Goal: Transaction & Acquisition: Download file/media

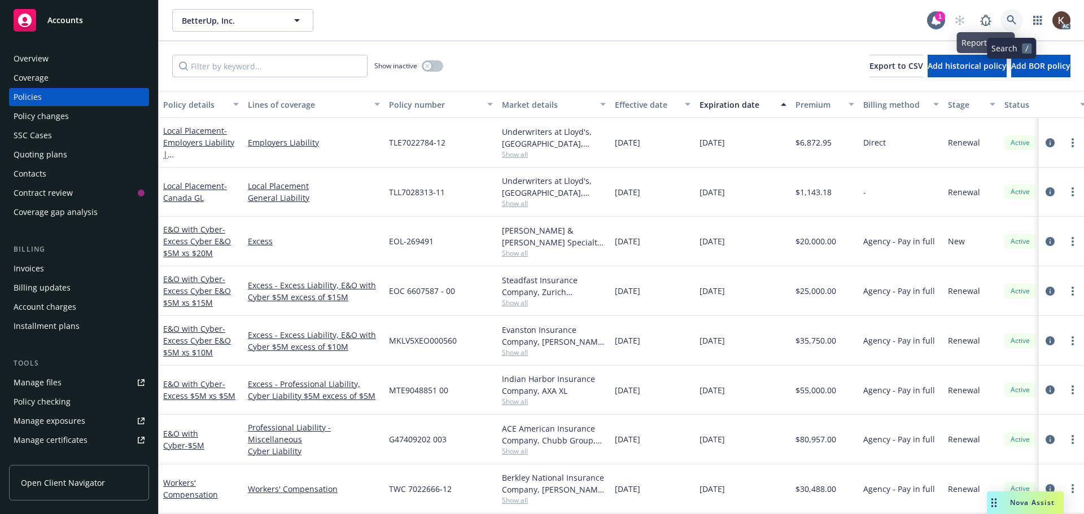
click at [1013, 15] on icon at bounding box center [1012, 20] width 10 height 10
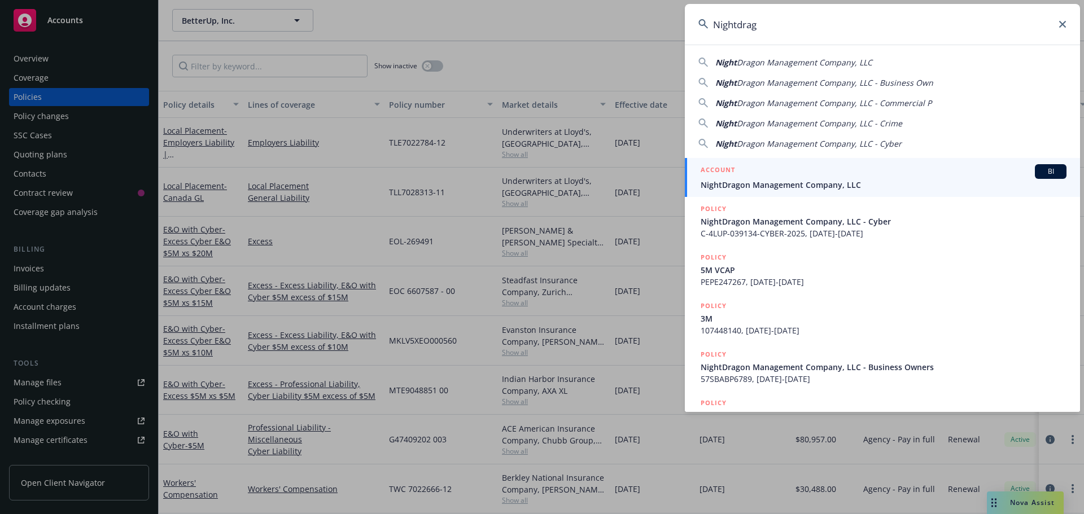
type input "Nightdrag"
click at [732, 195] on link "ACCOUNT BI NightDragon Management Company, LLC" at bounding box center [882, 177] width 395 height 39
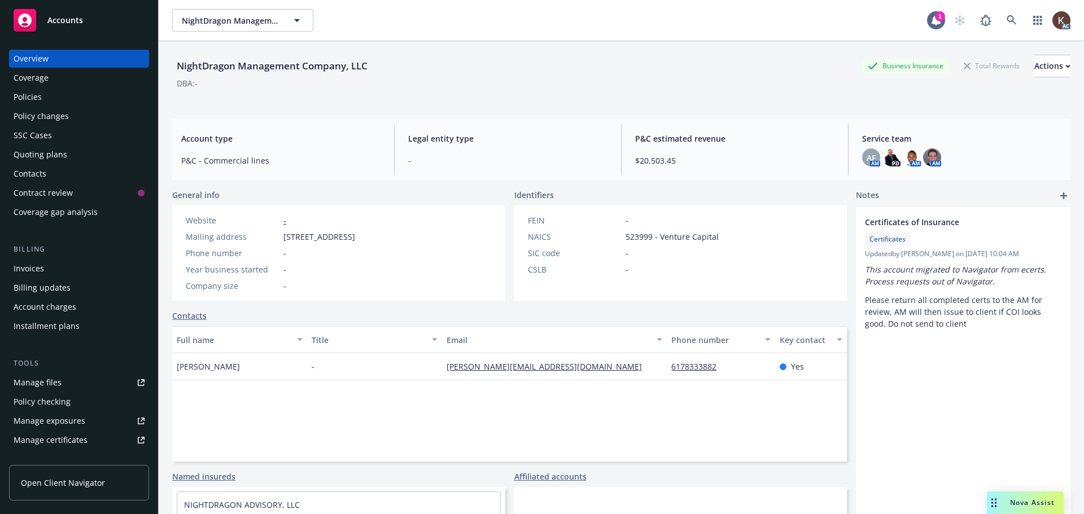
click at [30, 88] on div "Policies" at bounding box center [28, 97] width 28 height 18
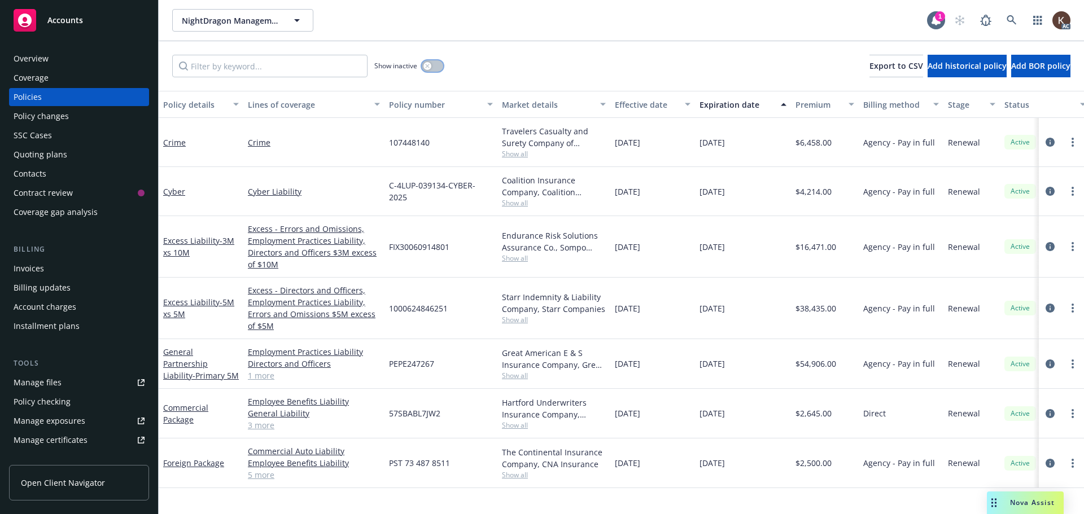
click at [435, 63] on button "button" at bounding box center [432, 65] width 21 height 11
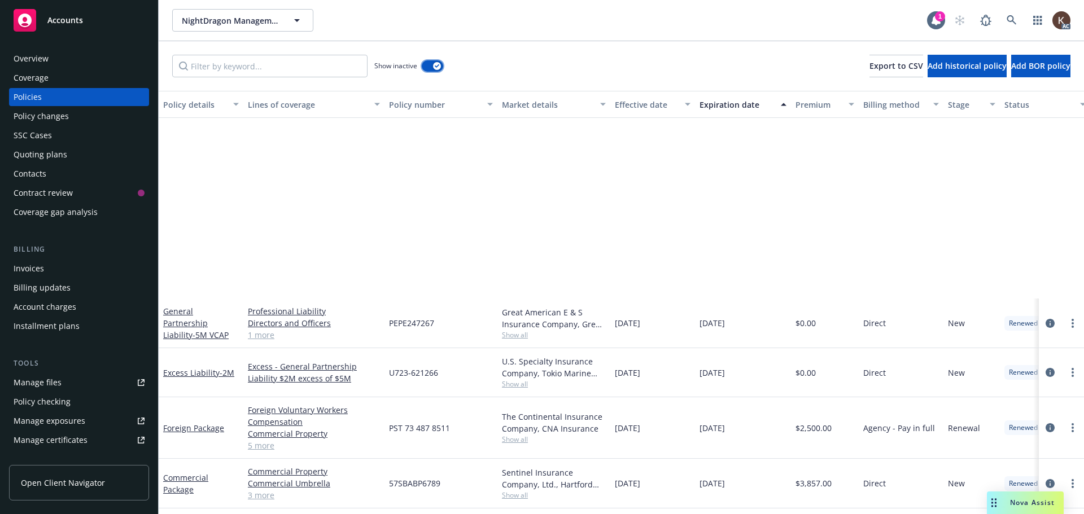
scroll to position [282, 0]
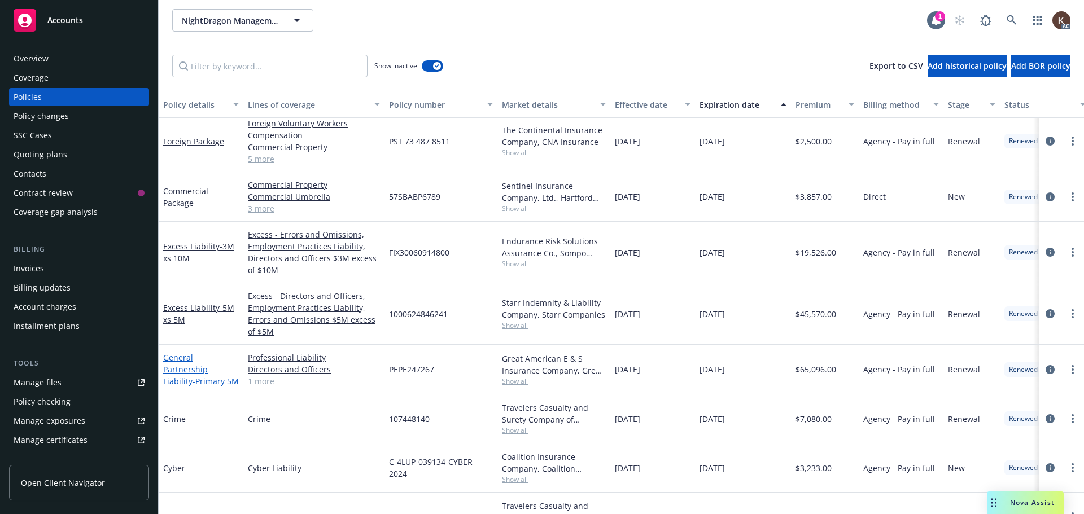
click at [216, 356] on link "General Partnership Liability - Primary 5M" at bounding box center [201, 369] width 76 height 34
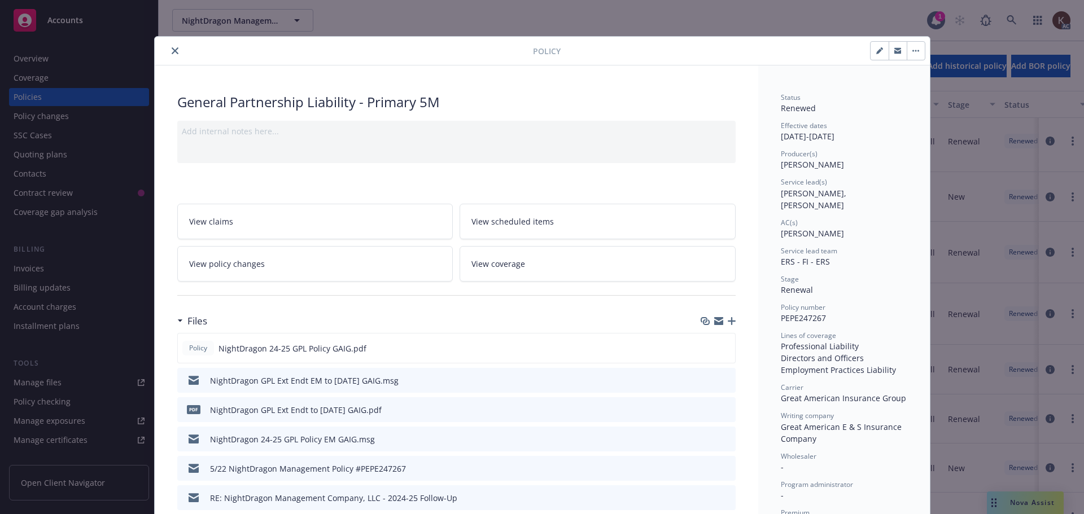
scroll to position [113, 0]
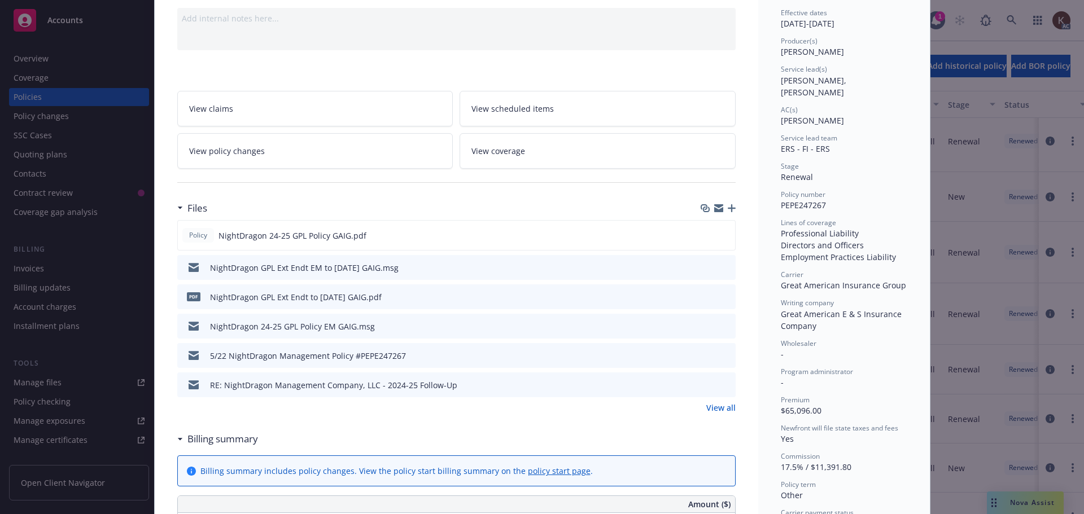
click at [702, 265] on icon "download file" at bounding box center [706, 267] width 9 height 9
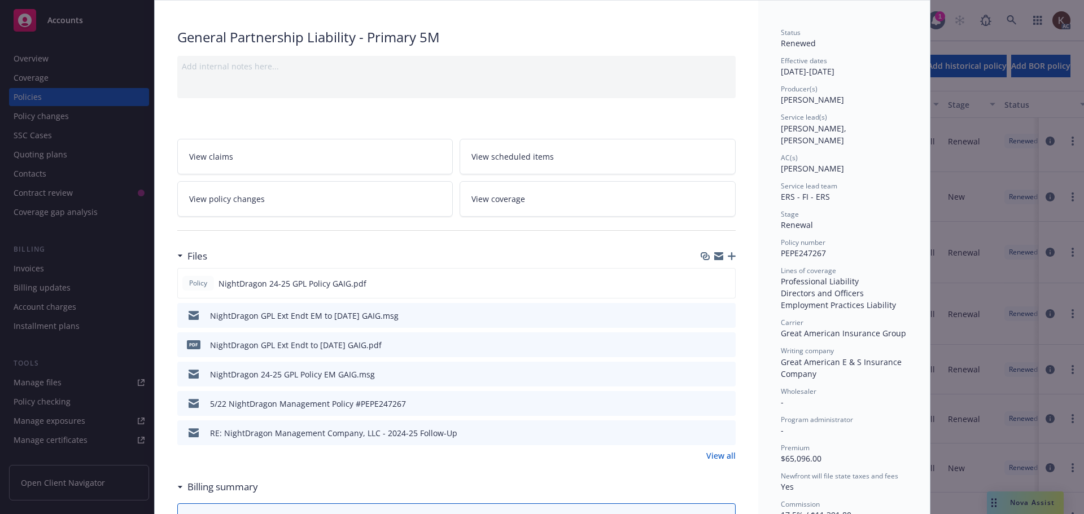
scroll to position [0, 0]
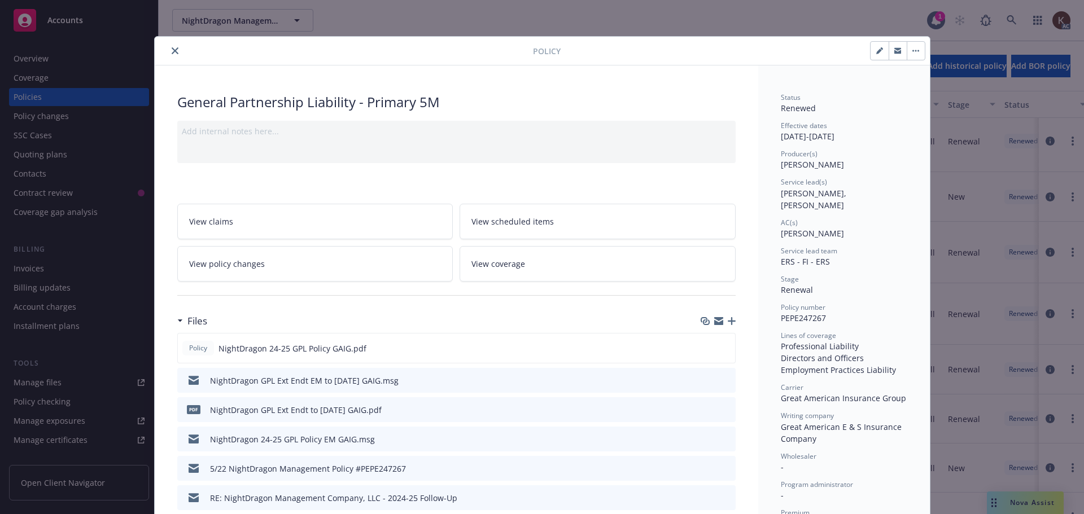
click at [173, 49] on button "close" at bounding box center [175, 51] width 14 height 14
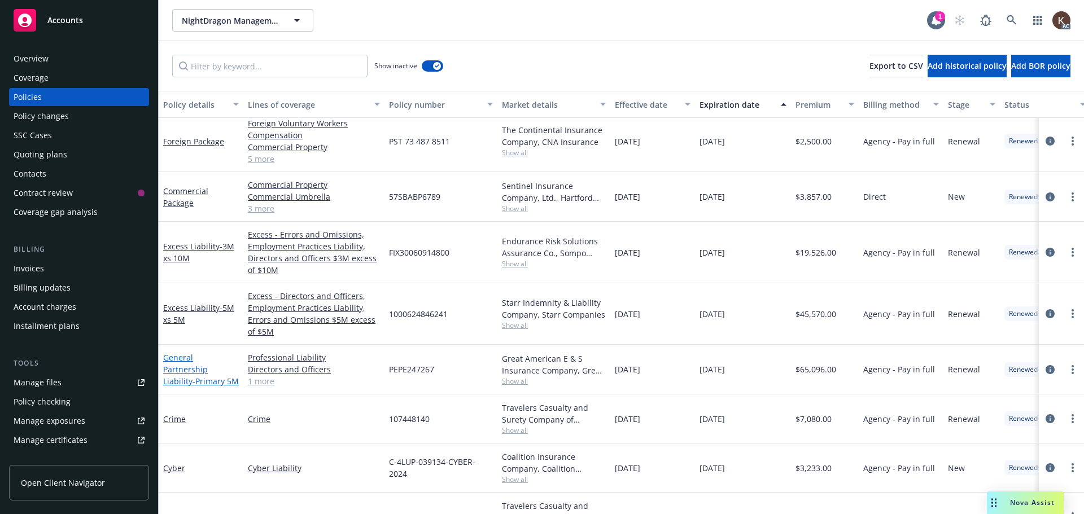
click at [188, 358] on link "General Partnership Liability - Primary 5M" at bounding box center [201, 369] width 76 height 34
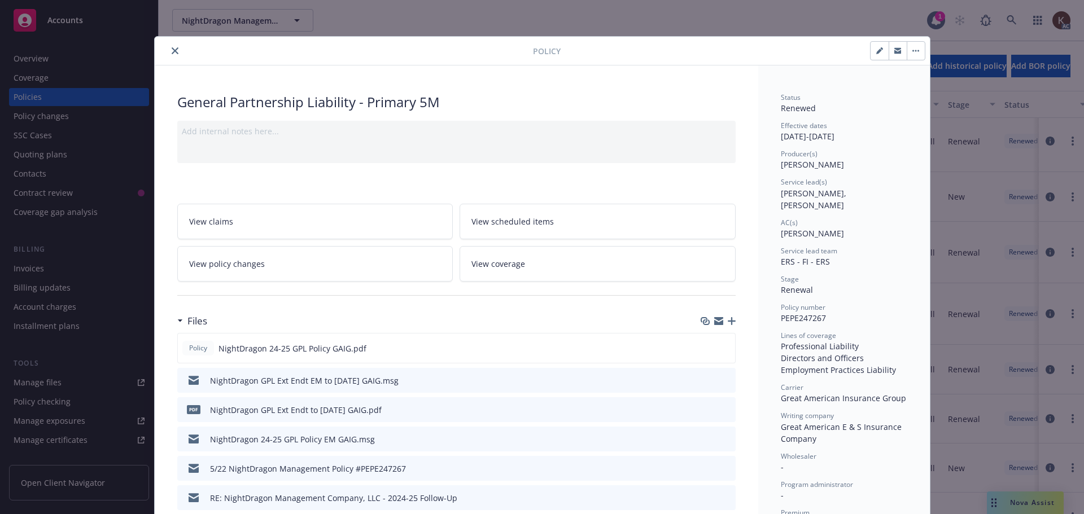
scroll to position [34, 0]
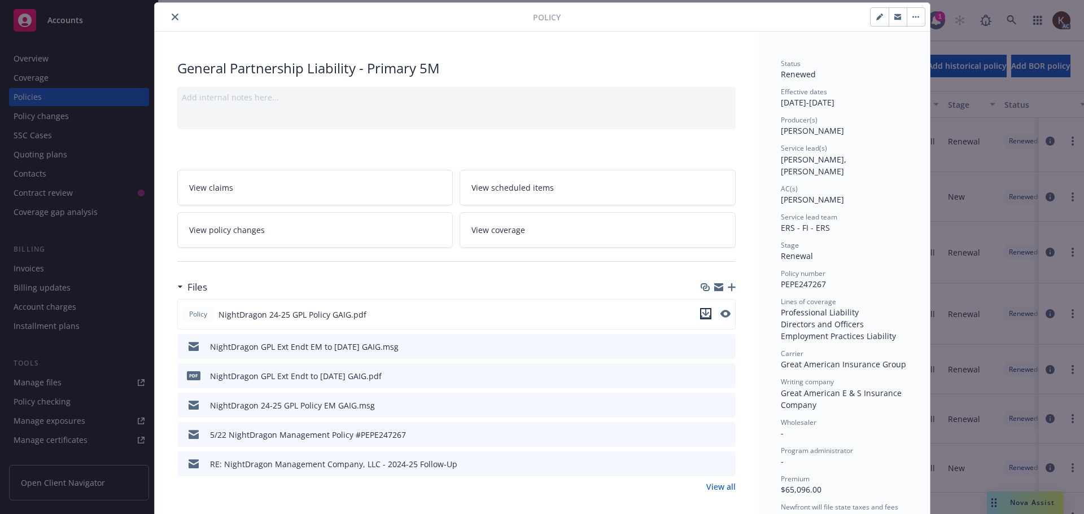
click at [701, 314] on icon "download file" at bounding box center [705, 313] width 9 height 9
